Goal: Task Accomplishment & Management: Manage account settings

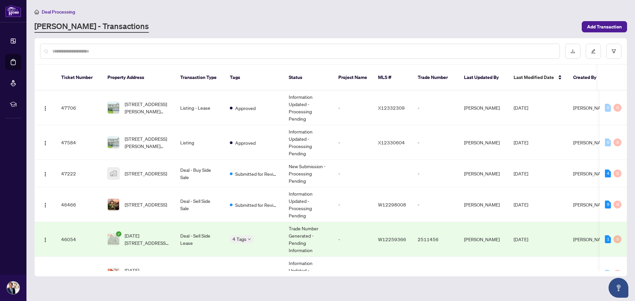
click at [58, 12] on span "Deal Processing" at bounding box center [58, 12] width 33 height 6
click at [67, 10] on span "Deal Processing" at bounding box center [58, 12] width 33 height 6
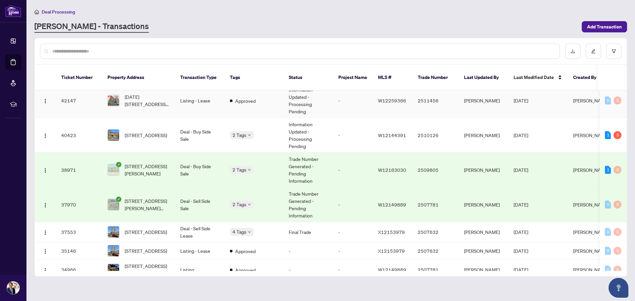
scroll to position [364, 0]
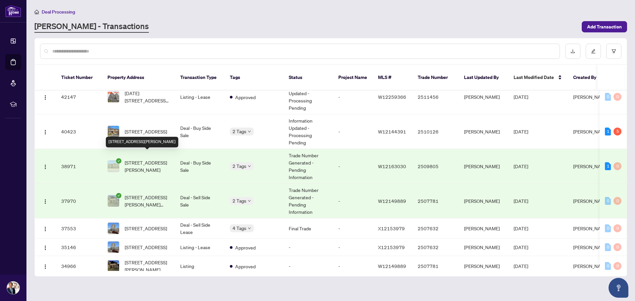
click at [140, 159] on span "[STREET_ADDRESS][PERSON_NAME]" at bounding box center [147, 166] width 45 height 15
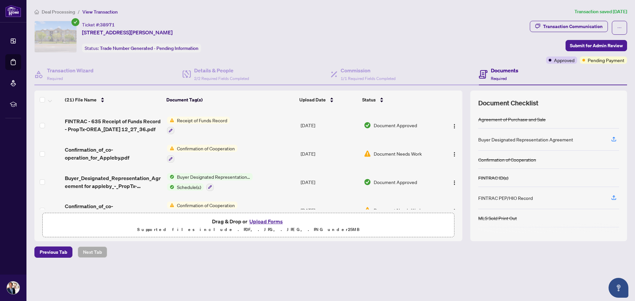
scroll to position [55, 0]
click at [199, 149] on span "Confirmation of Cooperation" at bounding box center [205, 147] width 63 height 7
click at [214, 180] on span "Confirmation of Cooperation" at bounding box center [204, 179] width 63 height 7
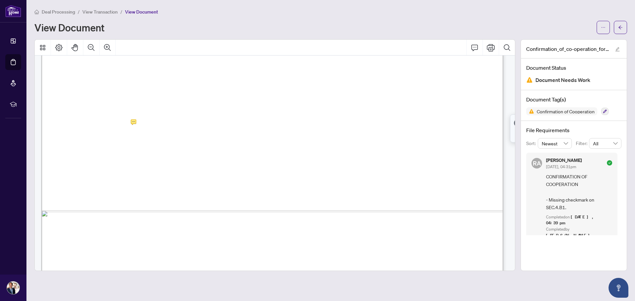
scroll to position [341, 0]
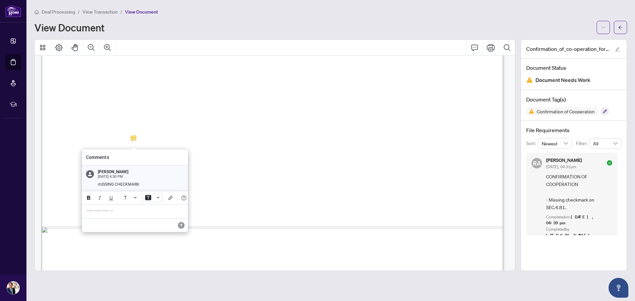
click at [157, 198] on icon "Background Color" at bounding box center [158, 197] width 3 height 3
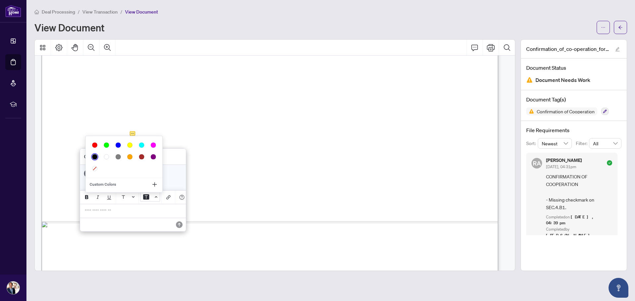
scroll to position [338, 0]
click at [133, 196] on icon "Font Color" at bounding box center [133, 197] width 3 height 3
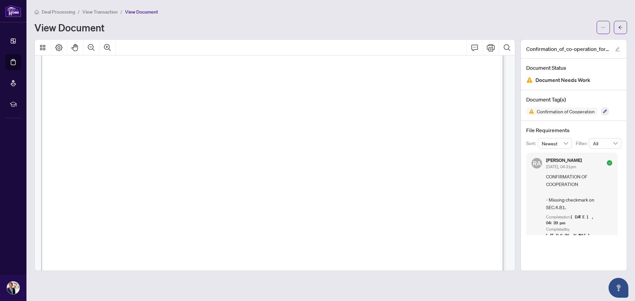
scroll to position [0, 0]
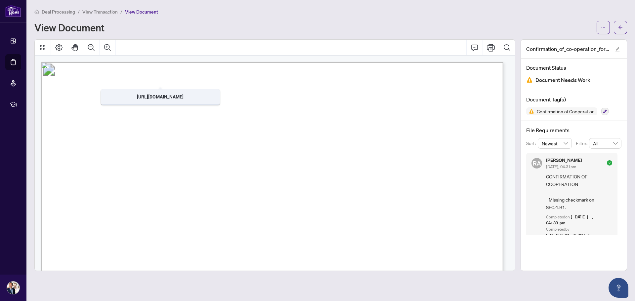
click at [104, 11] on span "View Transaction" at bounding box center [99, 12] width 35 height 6
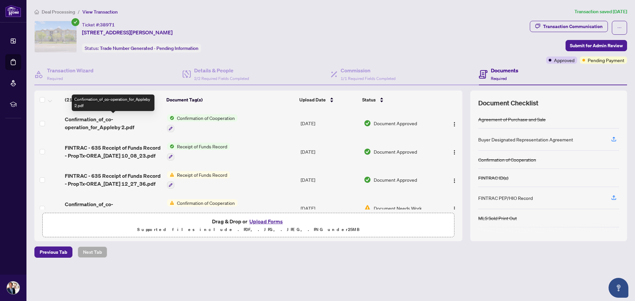
click at [83, 120] on span "Confirmation_of_co-operation_for_Appleby 2.pdf" at bounding box center [113, 123] width 97 height 16
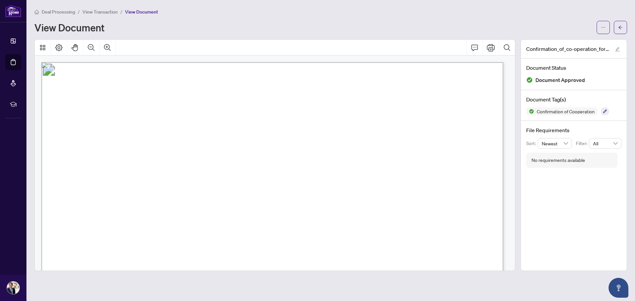
click at [99, 9] on span "View Transaction" at bounding box center [99, 12] width 35 height 6
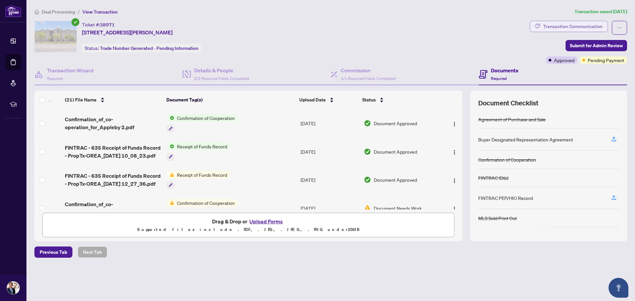
click at [574, 25] on div "Transaction Communication" at bounding box center [572, 26] width 59 height 11
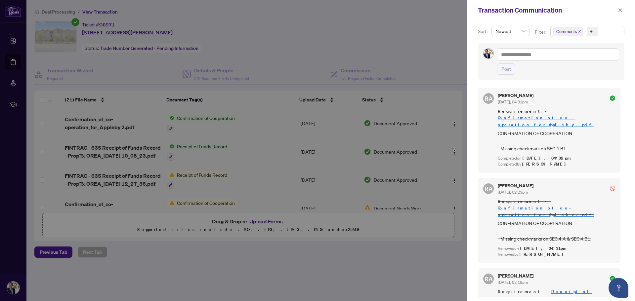
click at [410, 55] on div at bounding box center [317, 150] width 635 height 301
click at [619, 11] on icon "close" at bounding box center [619, 10] width 5 height 5
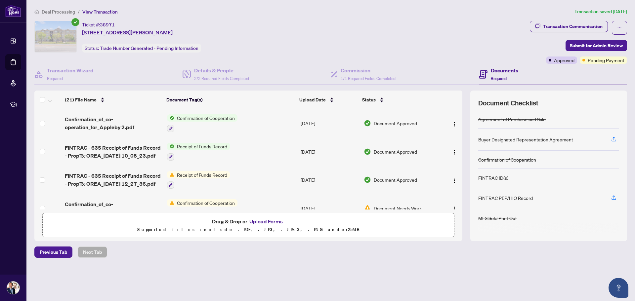
click at [58, 14] on span "Deal Processing" at bounding box center [58, 12] width 33 height 6
